Goal: Transaction & Acquisition: Purchase product/service

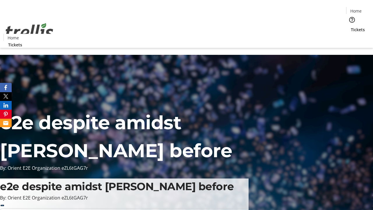
click at [351, 27] on span "Tickets" at bounding box center [358, 30] width 14 height 6
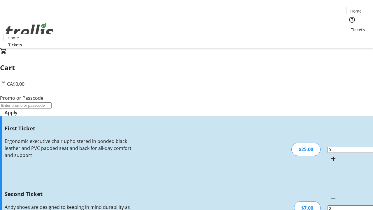
click at [330, 155] on mat-icon "Increment by one" at bounding box center [333, 158] width 7 height 7
type input "1"
type input "2"
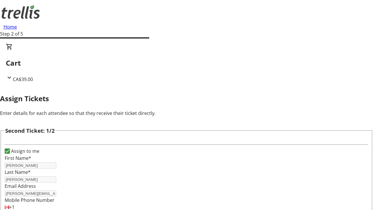
type input "[PERSON_NAME]"
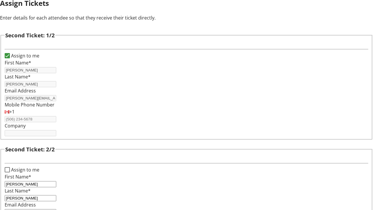
type input "[PERSON_NAME][EMAIL_ADDRESS][DOMAIN_NAME]"
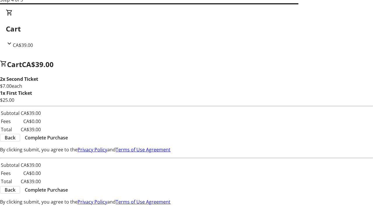
scroll to position [0, 0]
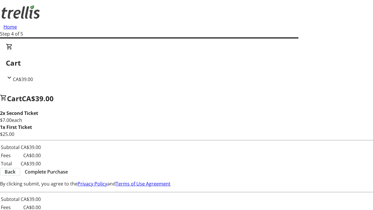
click at [15, 173] on span "Back" at bounding box center [10, 171] width 11 height 7
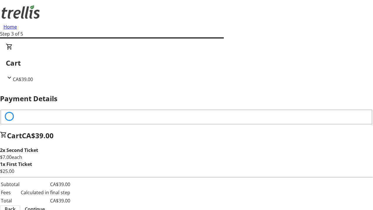
click at [15, 206] on span "Back" at bounding box center [10, 209] width 11 height 7
